Goal: Check status: Check status

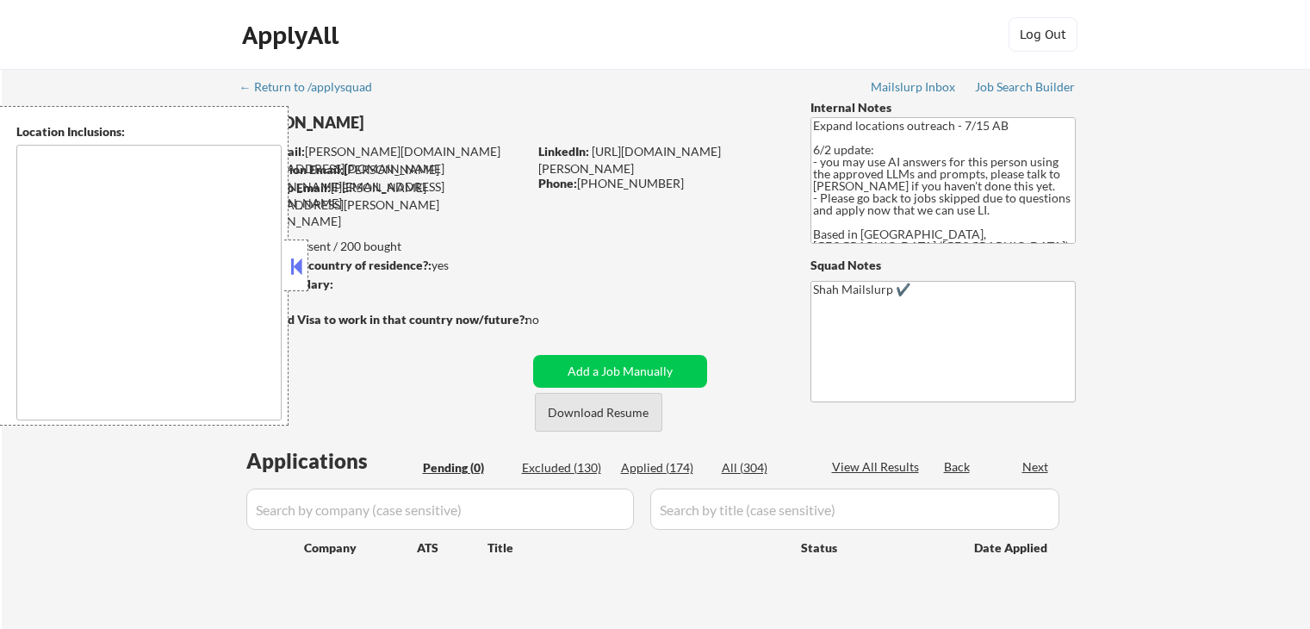
type textarea "[GEOGRAPHIC_DATA], ON [GEOGRAPHIC_DATA], ON [GEOGRAPHIC_DATA], ON [GEOGRAPHIC_D…"
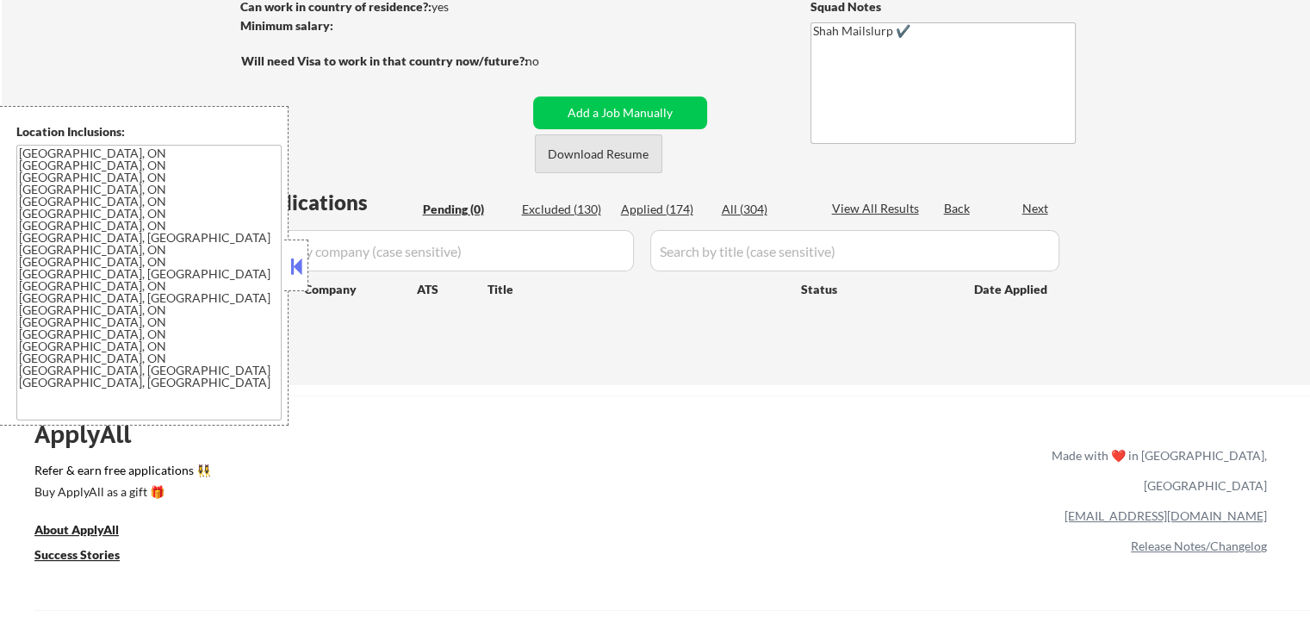
scroll to position [258, 0]
click at [649, 208] on div "Applied (174)" at bounding box center [664, 209] width 86 height 17
select select ""applied""
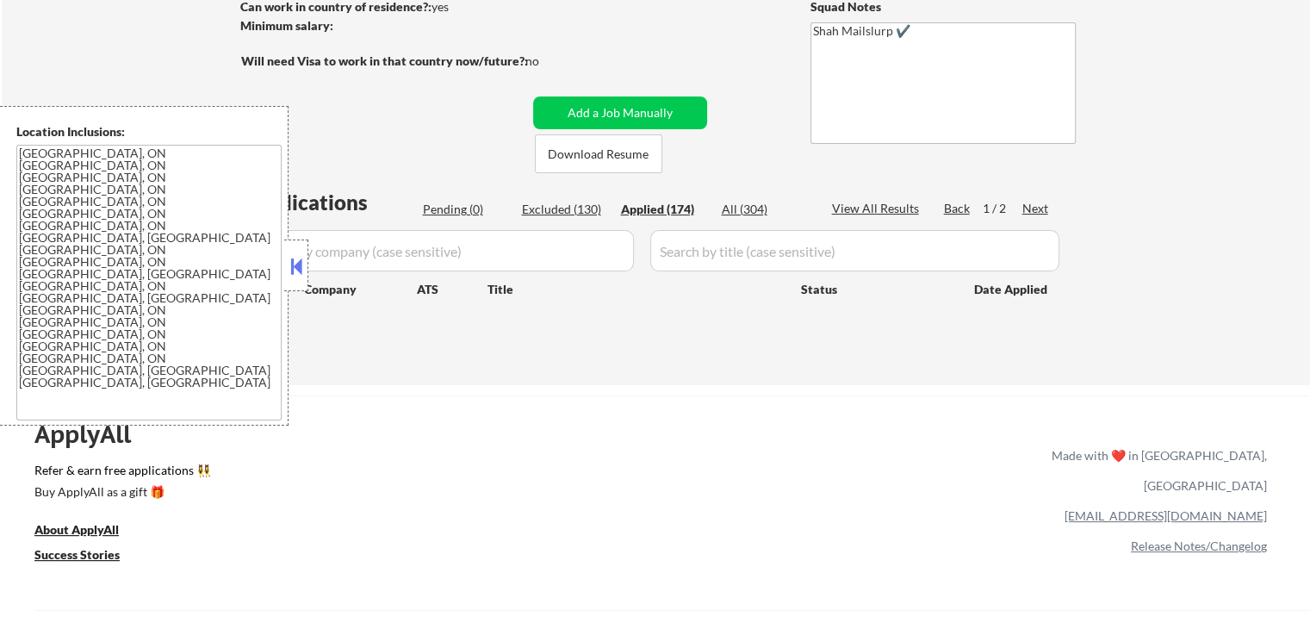
select select ""applied""
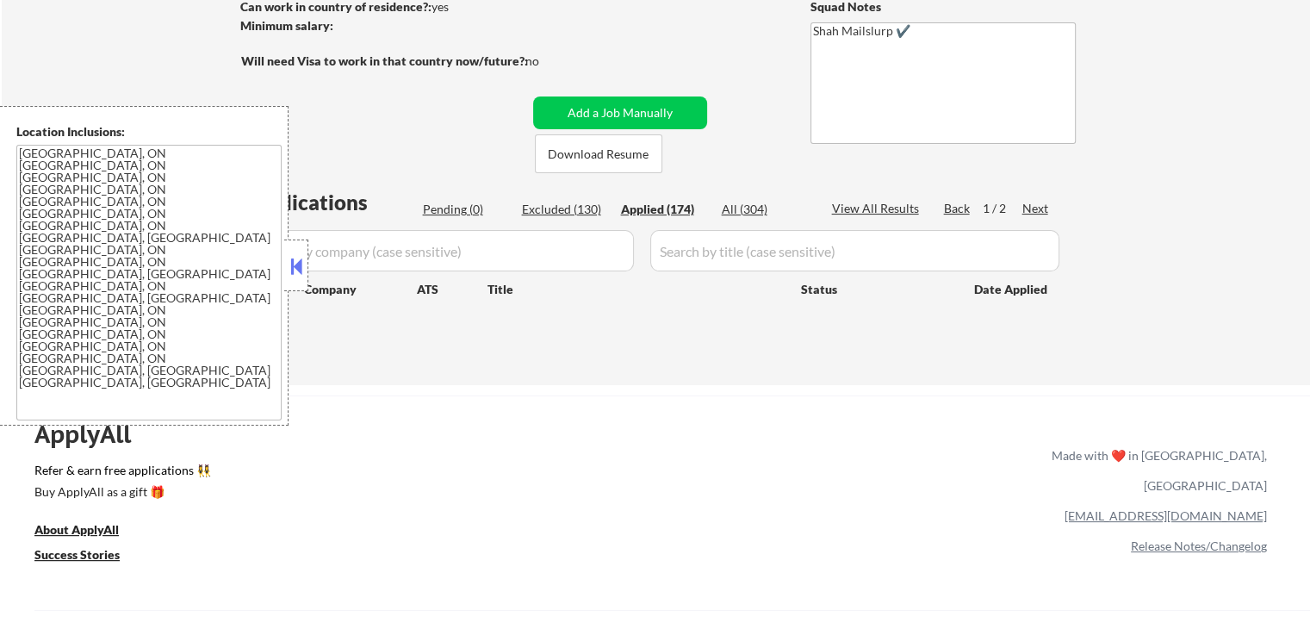
select select ""applied""
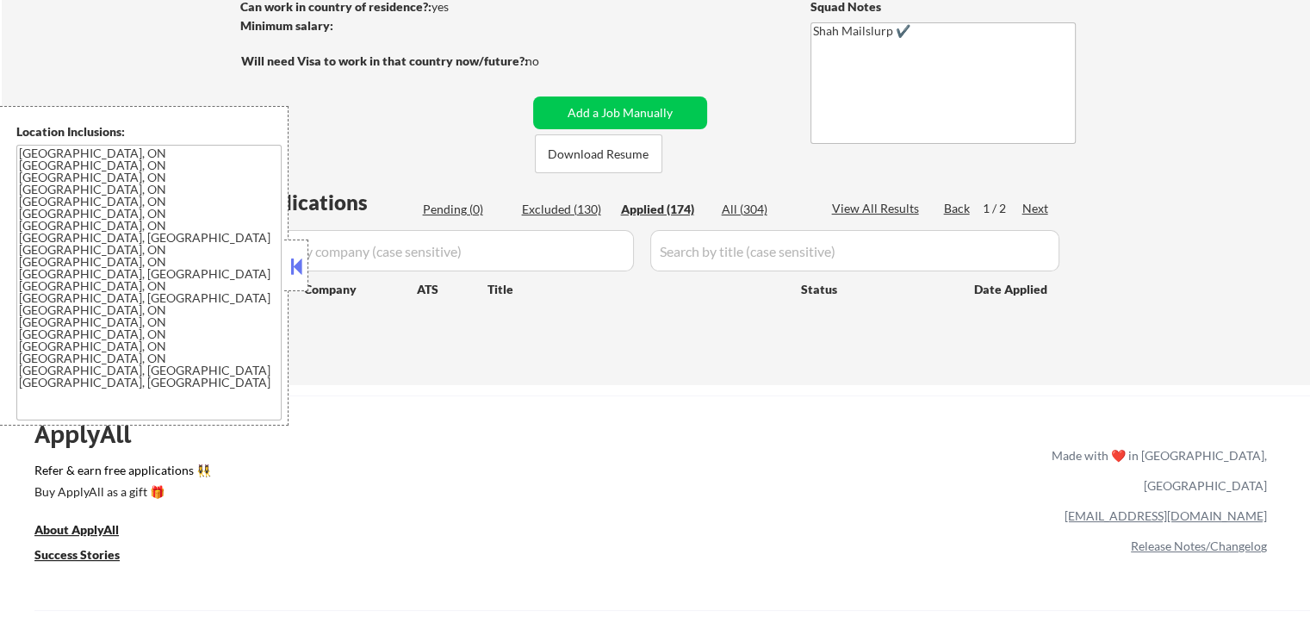
select select ""applied""
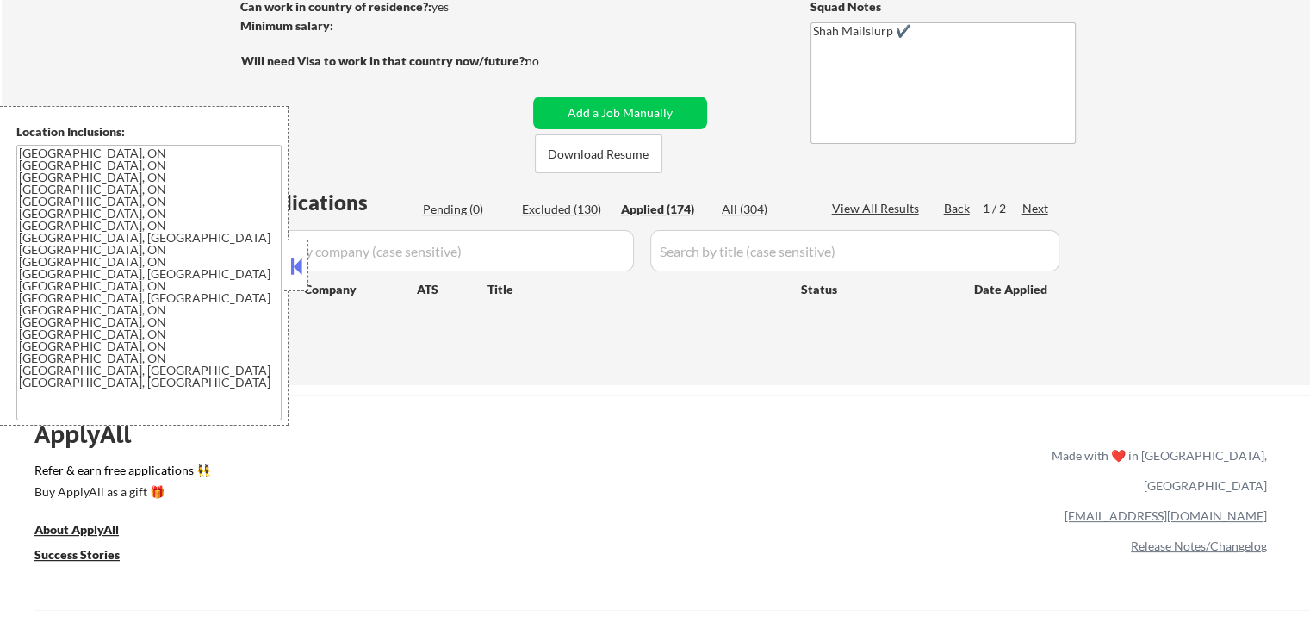
select select ""applied""
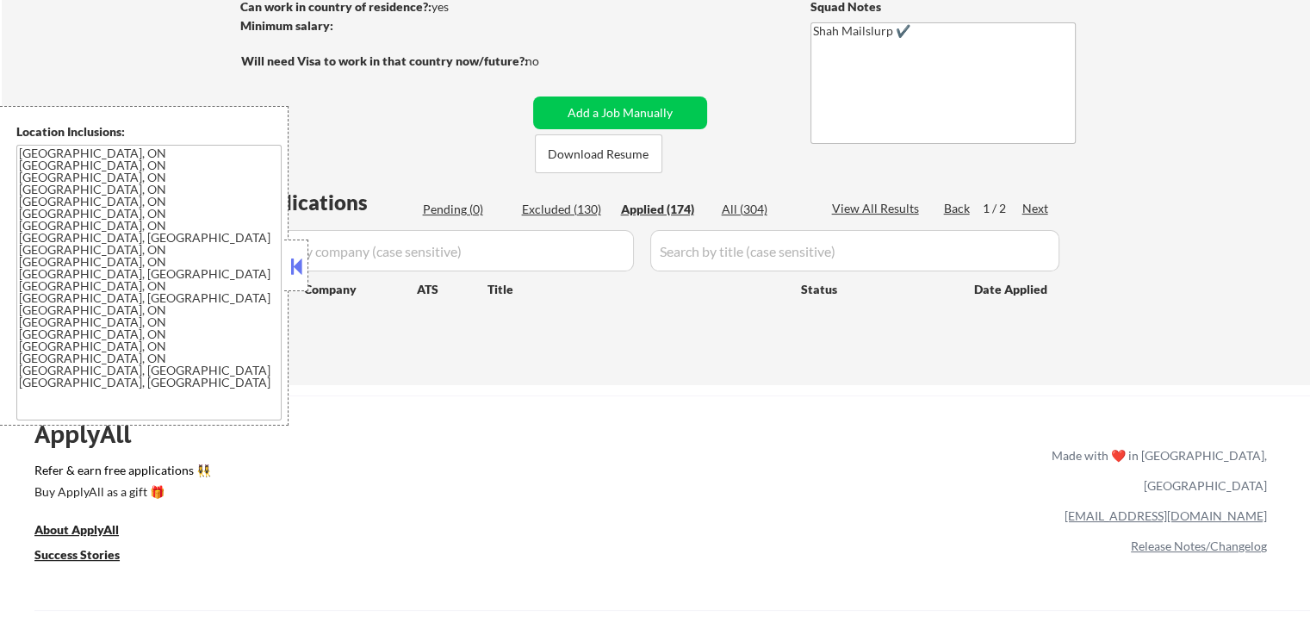
select select ""applied""
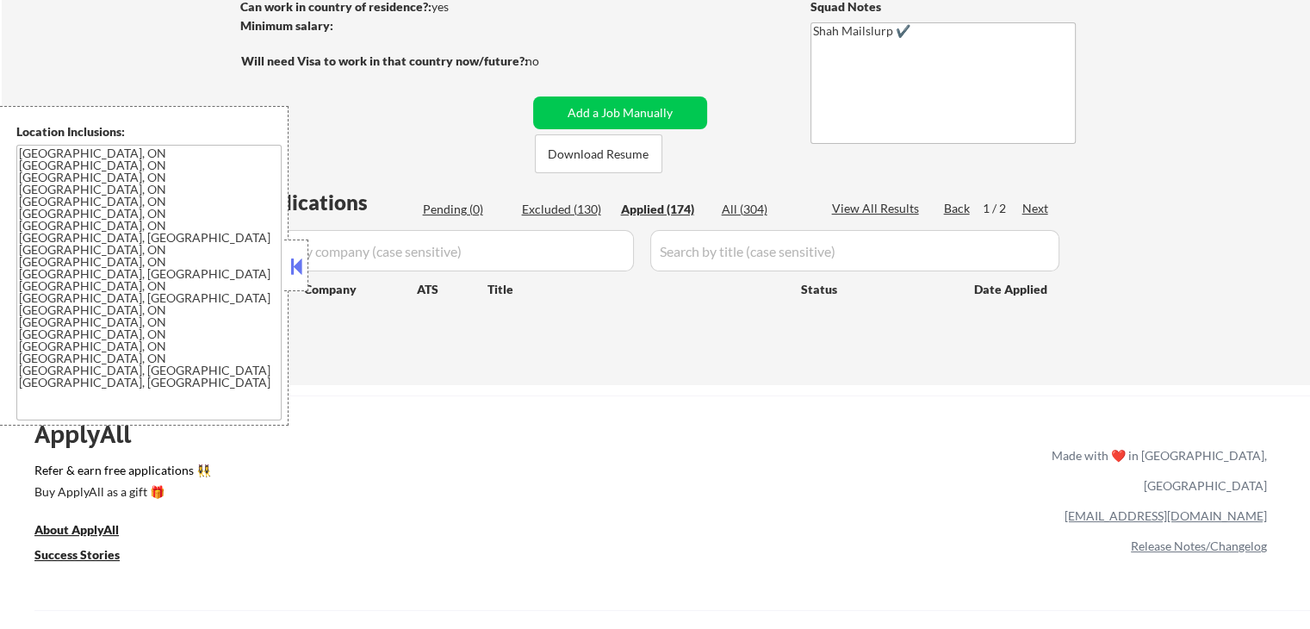
select select ""applied""
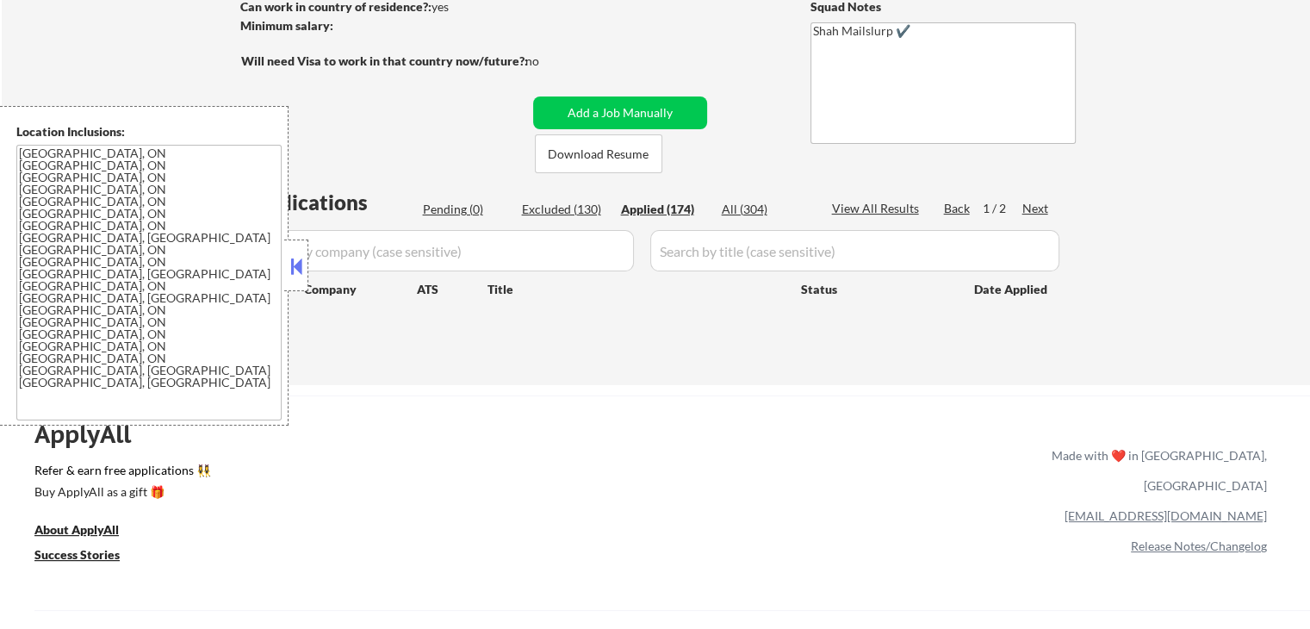
select select ""applied""
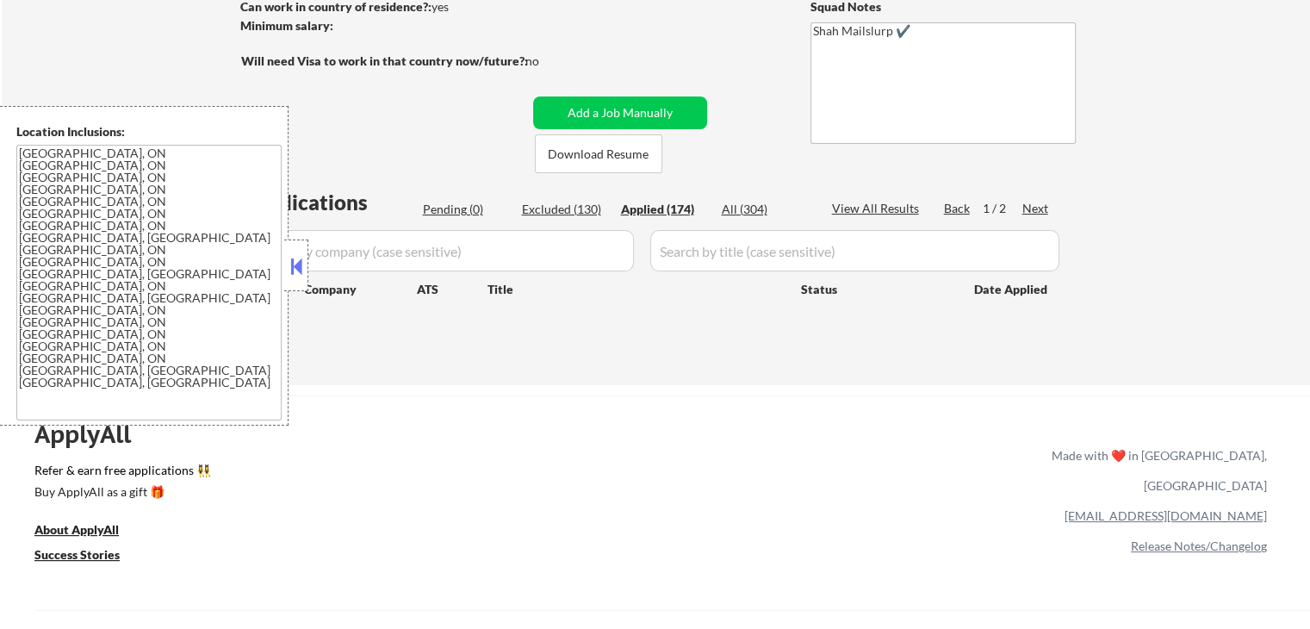
select select ""applied""
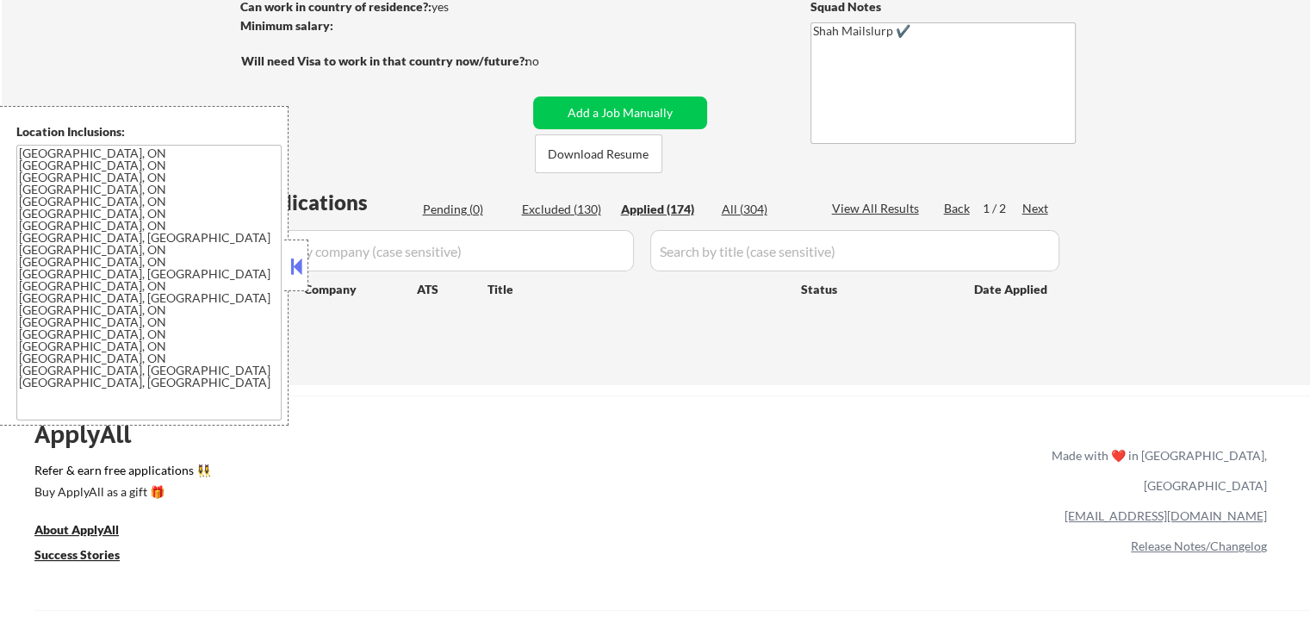
select select ""applied""
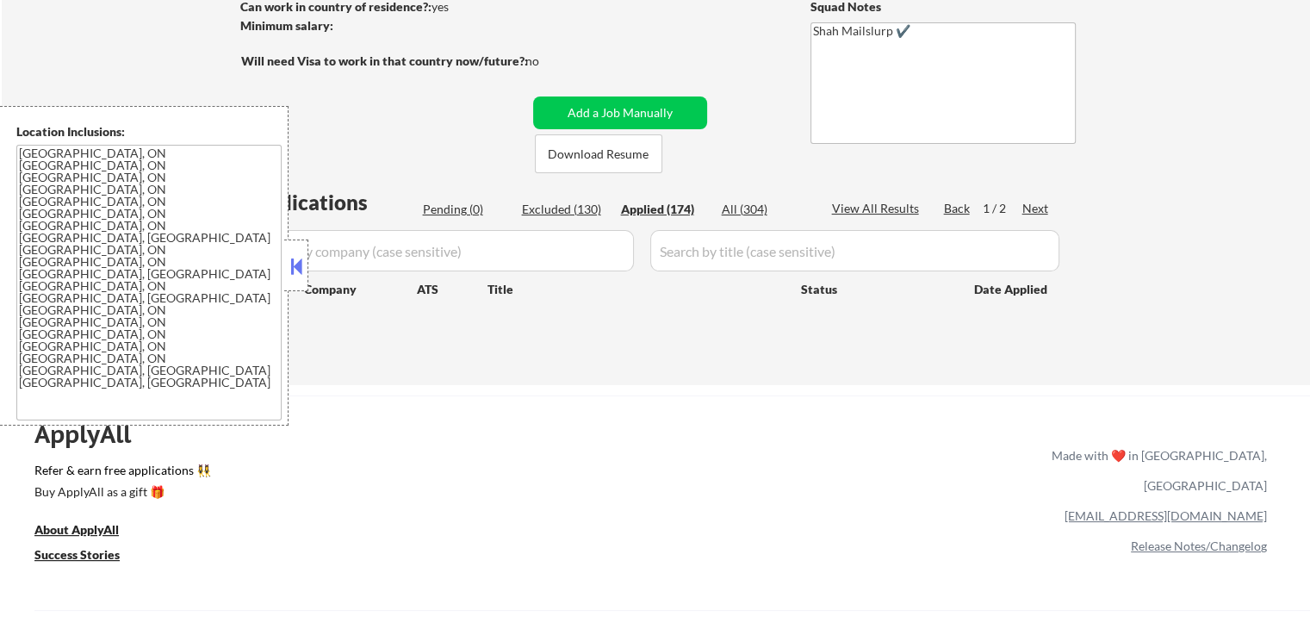
select select ""applied""
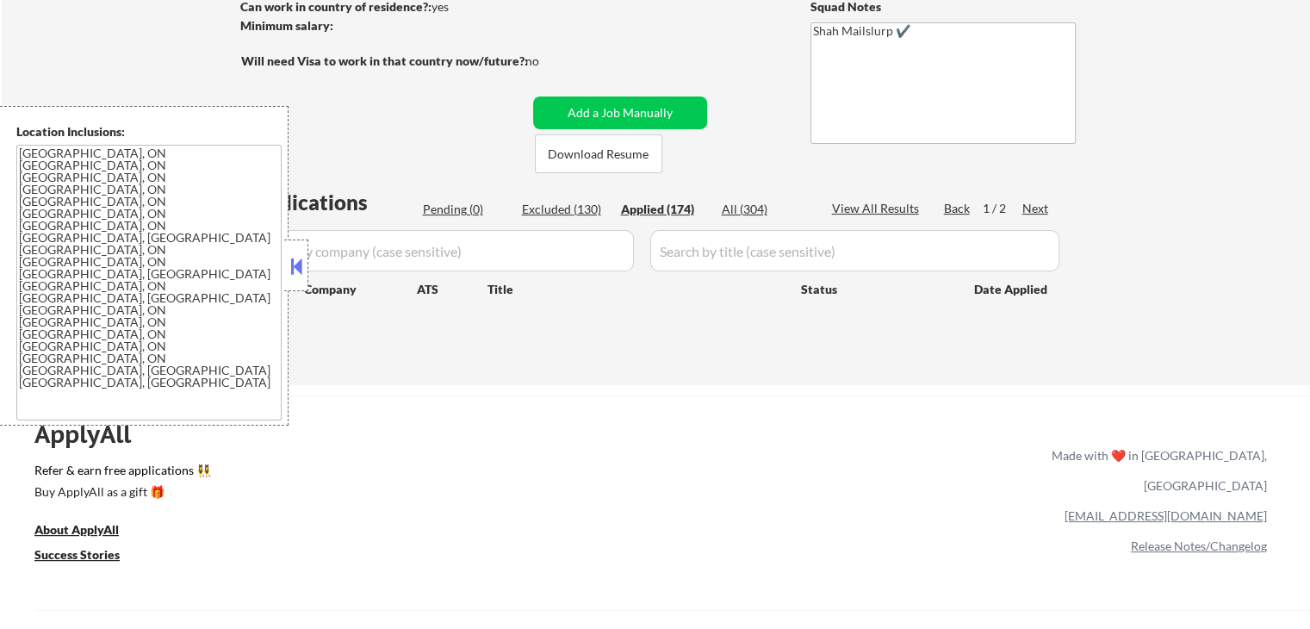
select select ""applied""
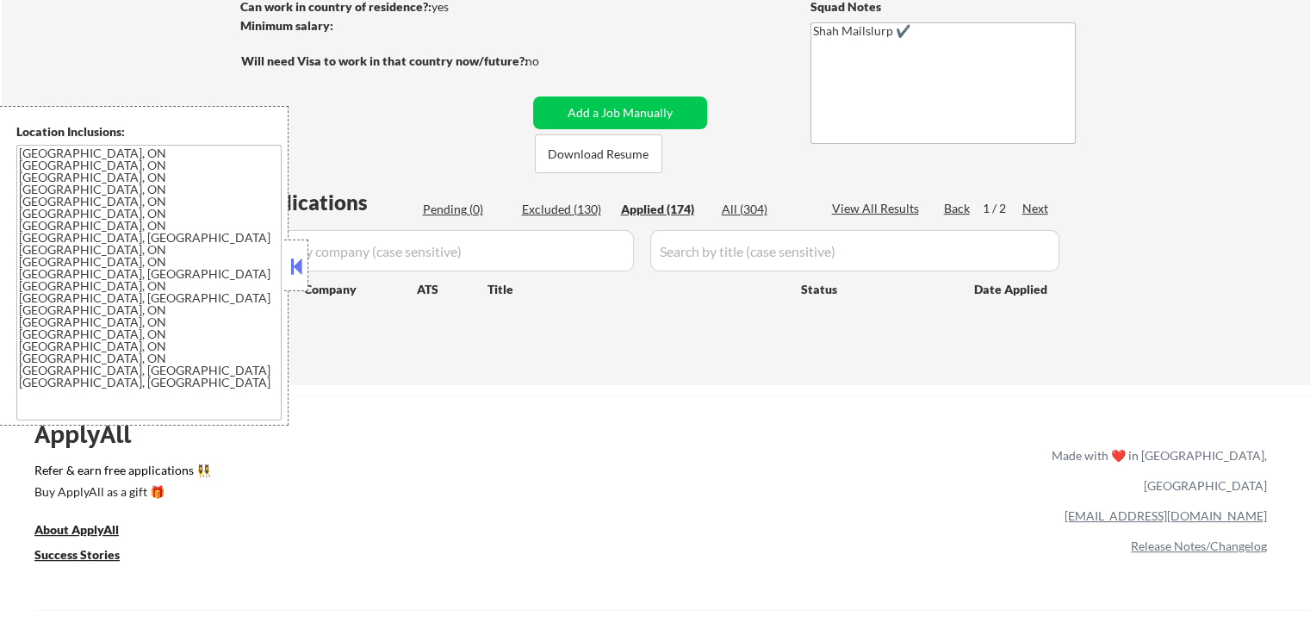
select select ""applied""
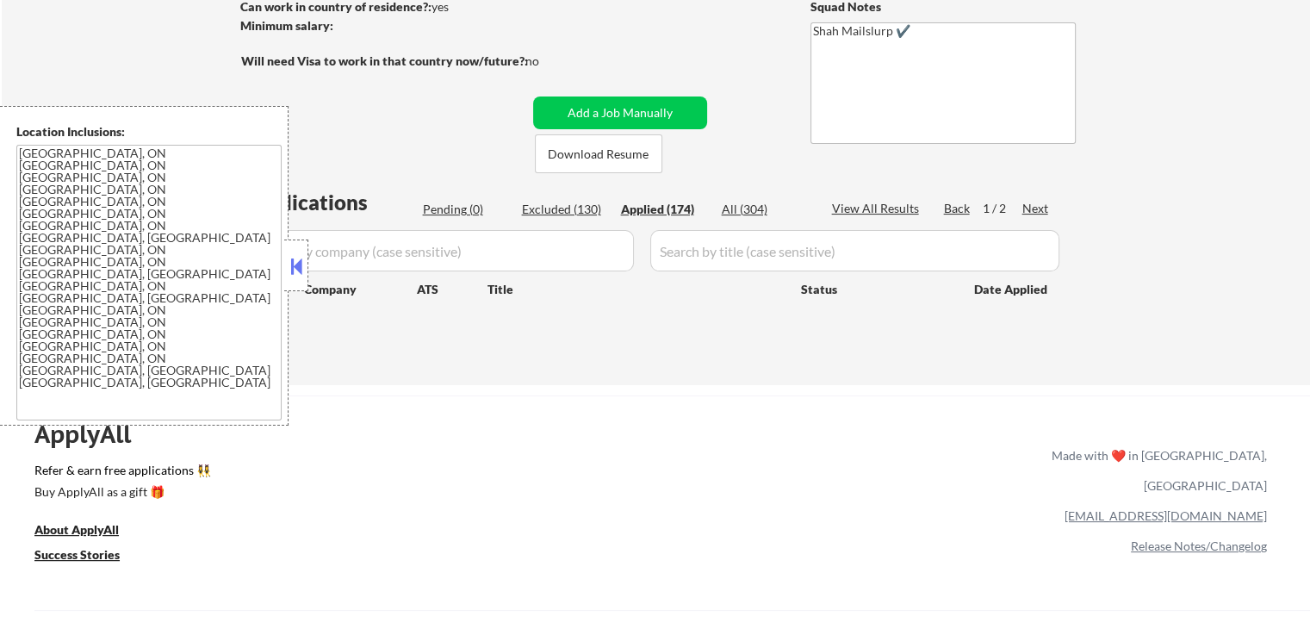
select select ""applied""
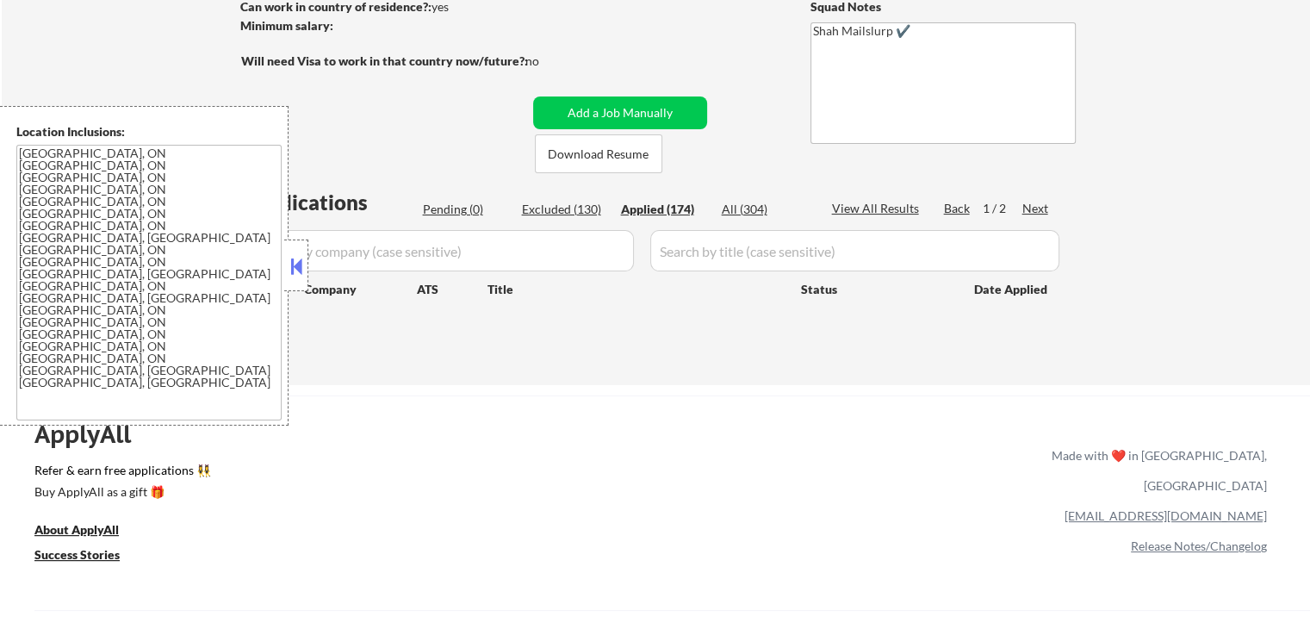
select select ""applied""
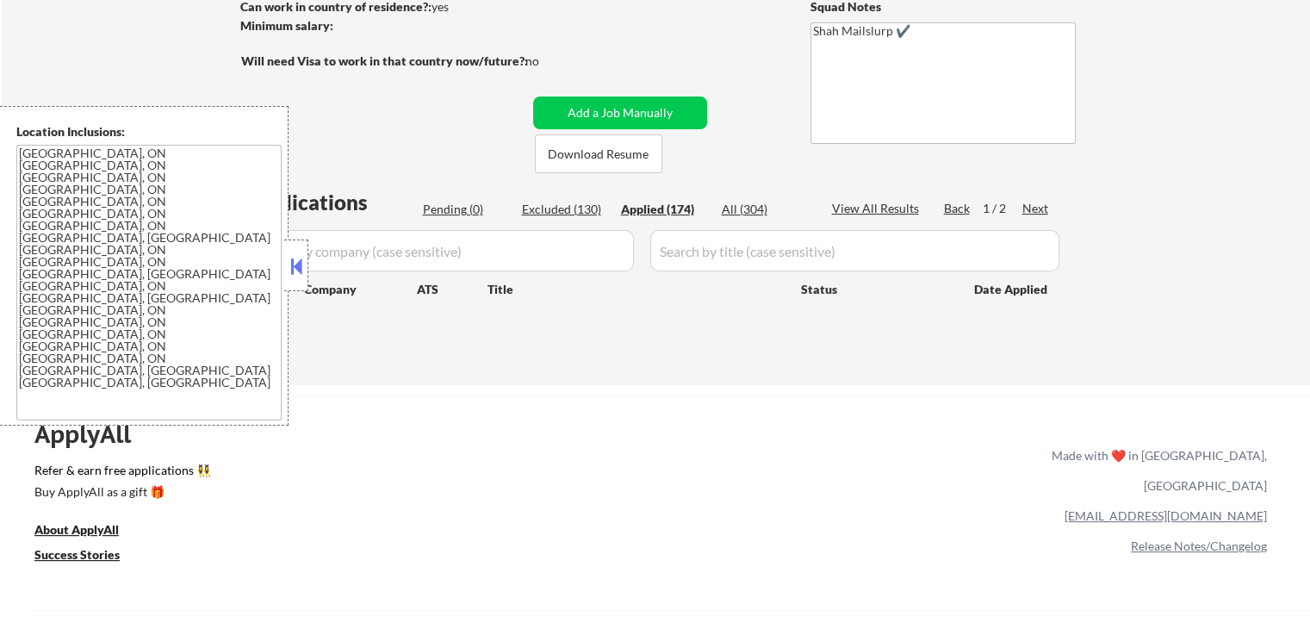
select select ""applied""
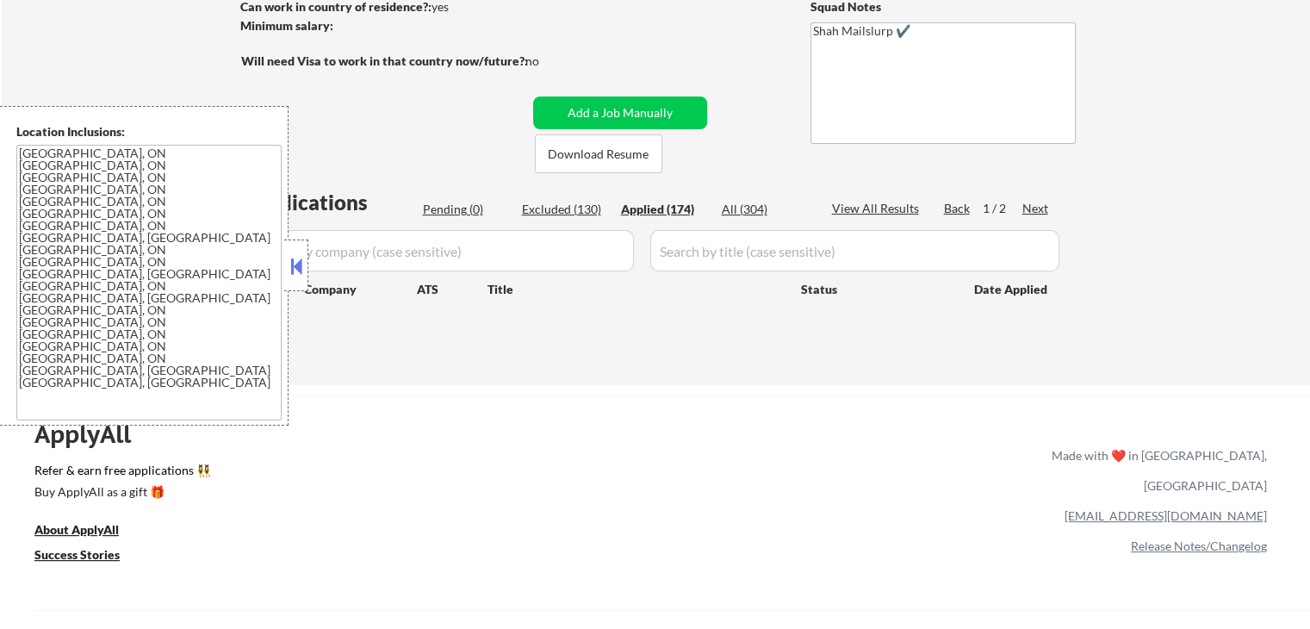
select select ""applied""
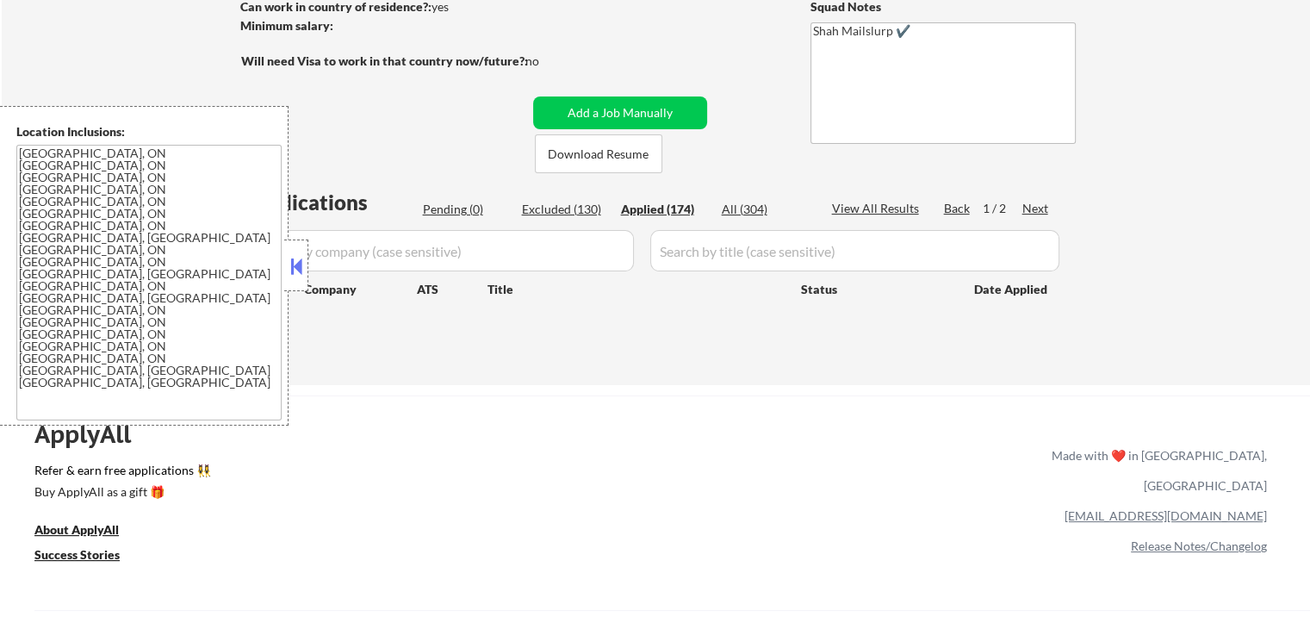
select select ""applied""
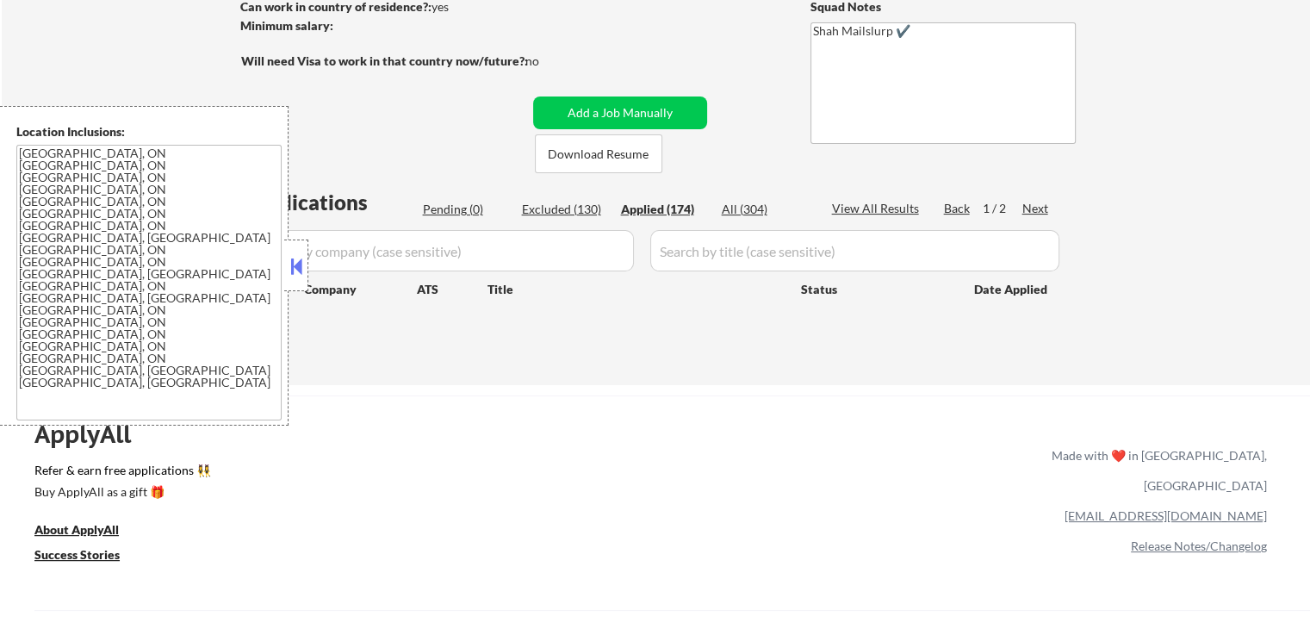
select select ""applied""
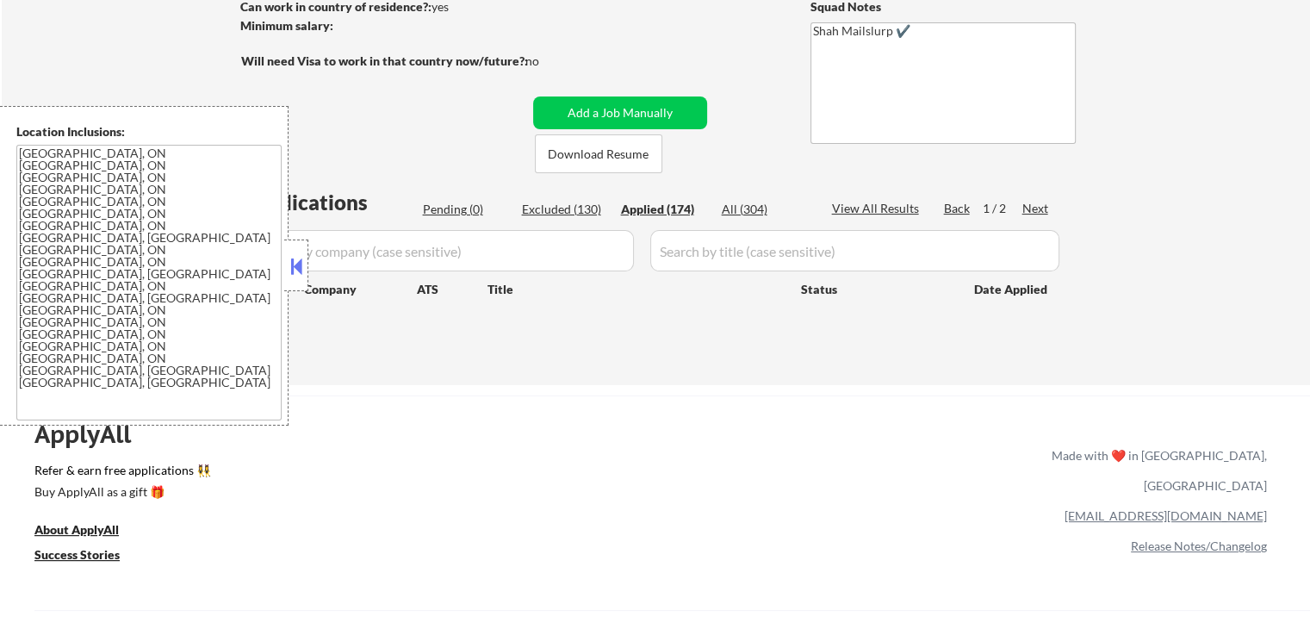
select select ""applied""
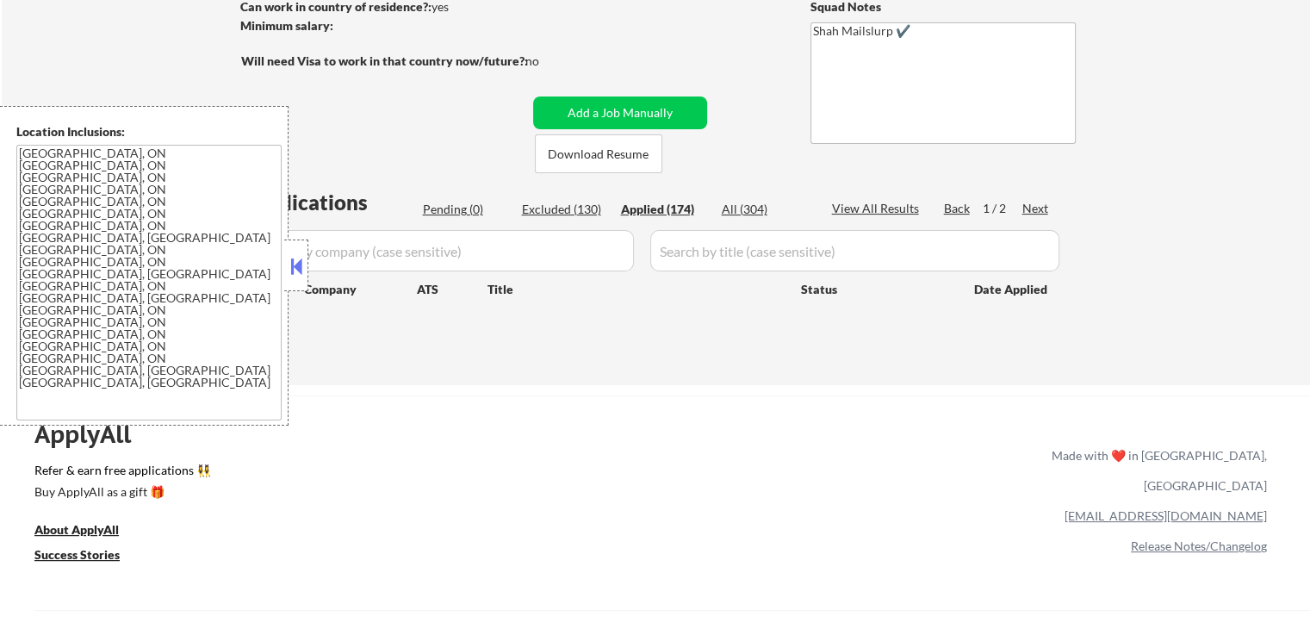
select select ""applied""
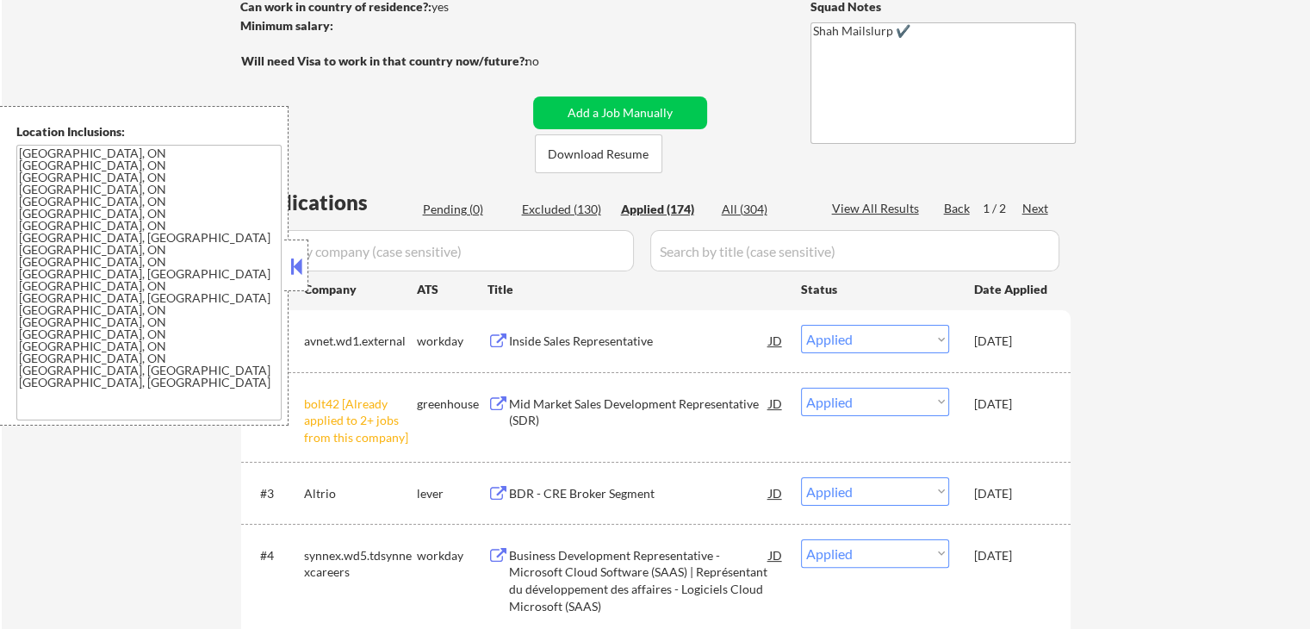
click at [501, 489] on button at bounding box center [498, 494] width 22 height 16
